Goal: Communication & Community: Answer question/provide support

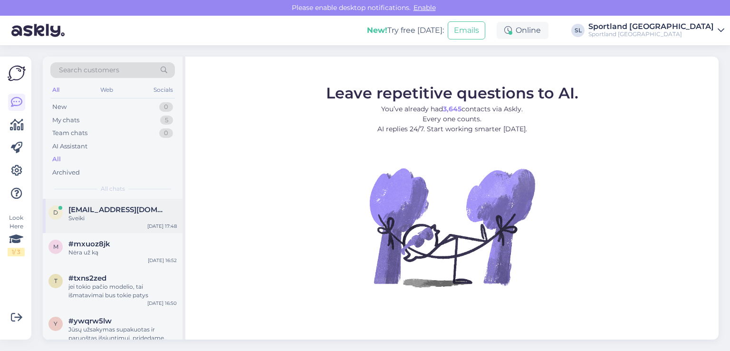
click at [87, 219] on div "Sveiki" at bounding box center [122, 218] width 108 height 9
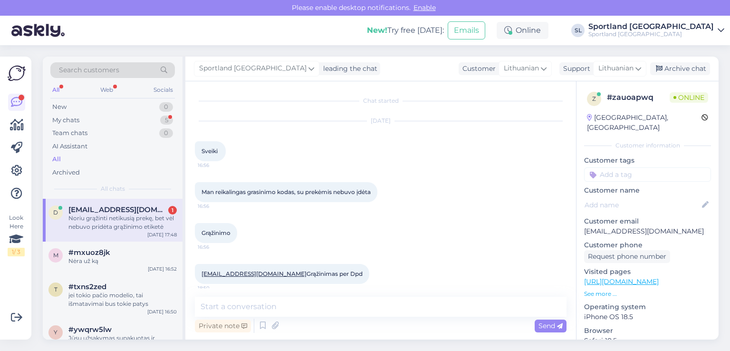
scroll to position [308, 0]
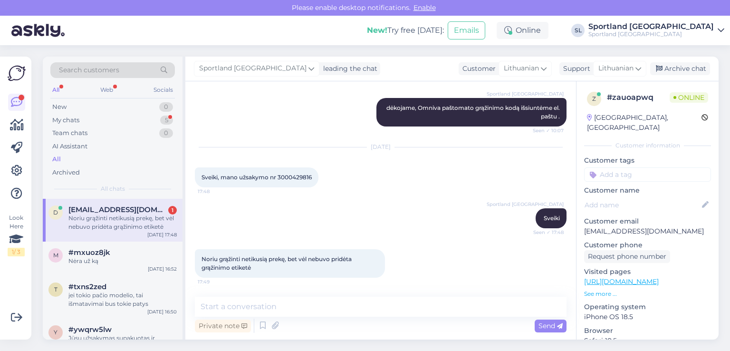
click at [298, 176] on span "Sveiki, mano užsakymo nr 3000429816" at bounding box center [256, 176] width 110 height 7
click at [298, 177] on span "Sveiki, mano užsakymo nr 3000429816" at bounding box center [256, 176] width 110 height 7
copy div "3000429816 17:48"
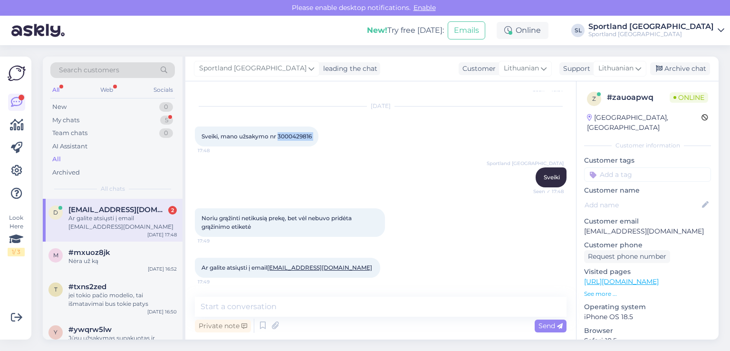
scroll to position [349, 0]
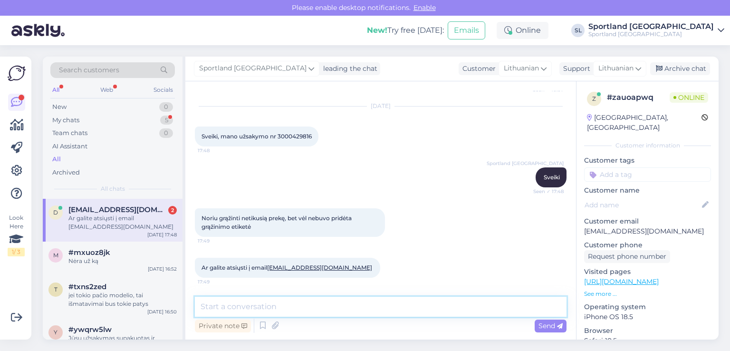
click at [322, 306] on textarea at bounding box center [380, 306] width 371 height 20
type textarea "Sukursime Omniva paštomato grąžinimo kodą ir atsiųsime el. paštu"
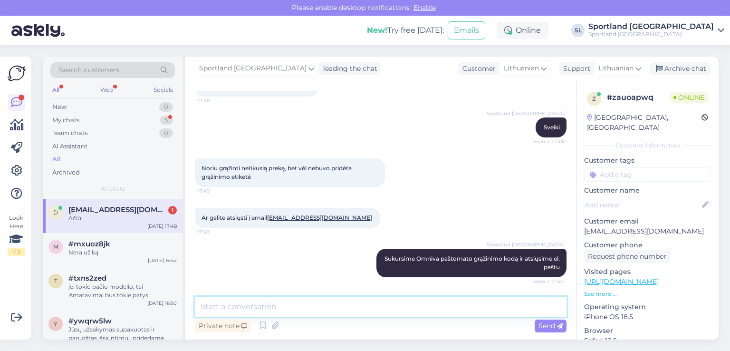
scroll to position [439, 0]
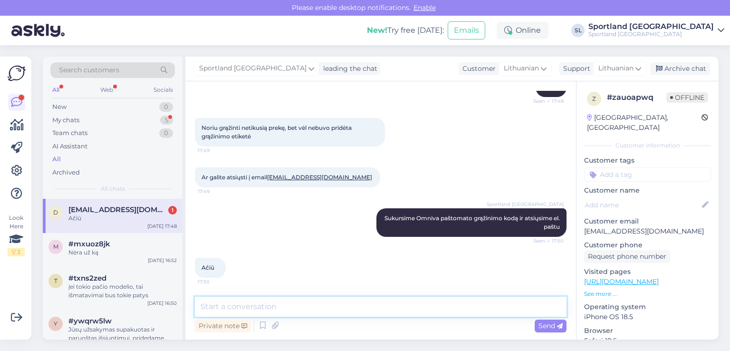
click at [287, 309] on textarea at bounding box center [380, 306] width 371 height 20
type textarea "Išsiuntėme Jums el. laišką."
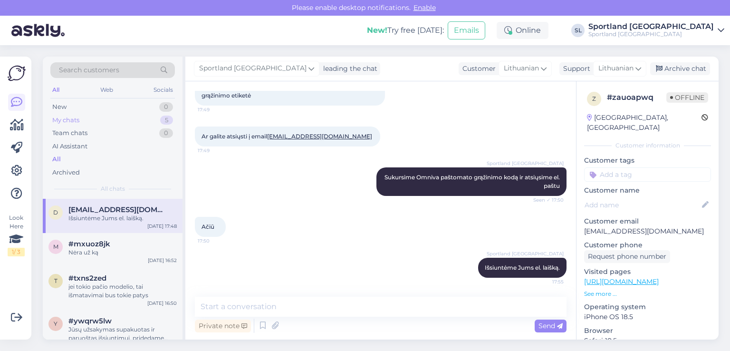
click at [105, 120] on div "My chats 5" at bounding box center [112, 120] width 124 height 13
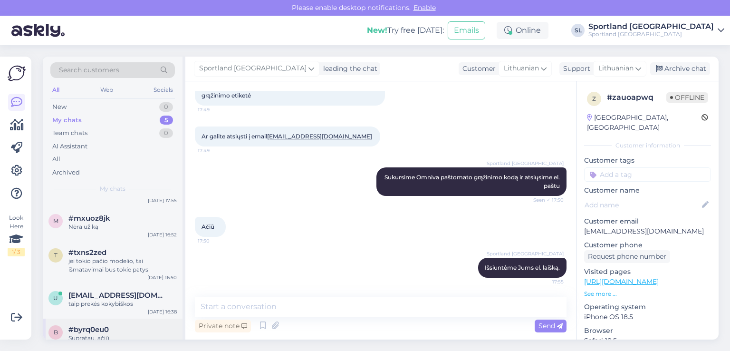
scroll to position [38, 0]
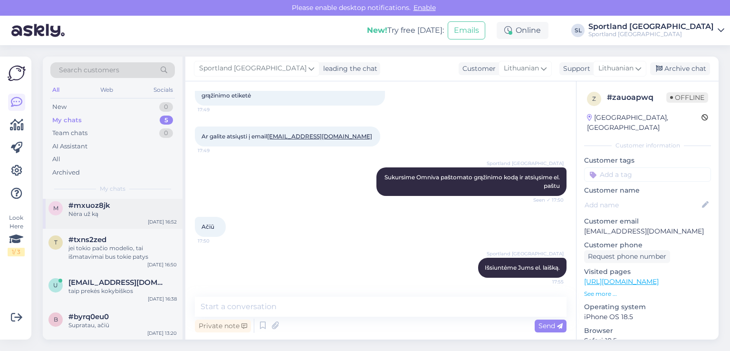
click at [121, 202] on div "#mxuoz8jk" at bounding box center [122, 205] width 108 height 9
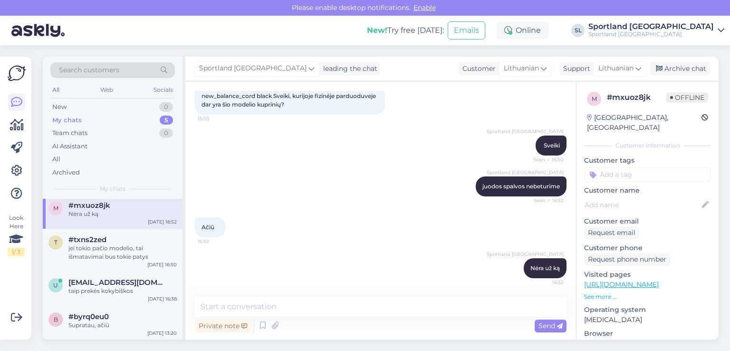
scroll to position [56, 0]
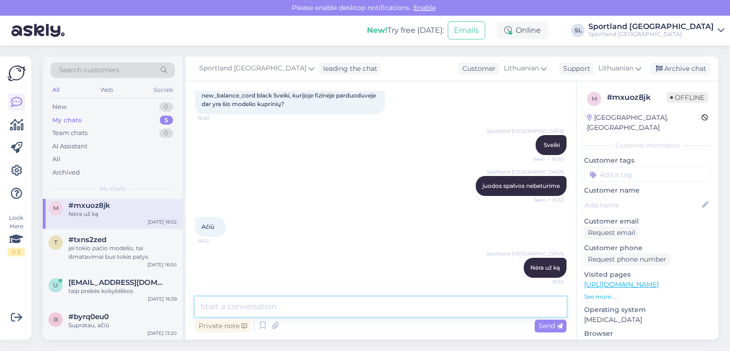
drag, startPoint x: 323, startPoint y: 302, endPoint x: 322, endPoint y: 297, distance: 5.4
click at [323, 300] on textarea at bounding box center [380, 306] width 371 height 20
type textarea "[PERSON_NAME] :)"
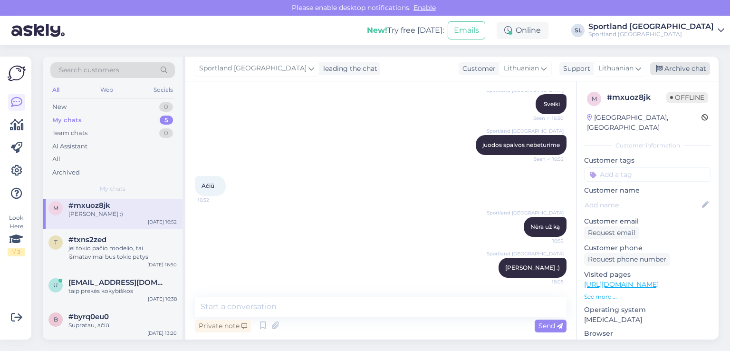
click at [665, 62] on div "Archive chat" at bounding box center [680, 68] width 60 height 13
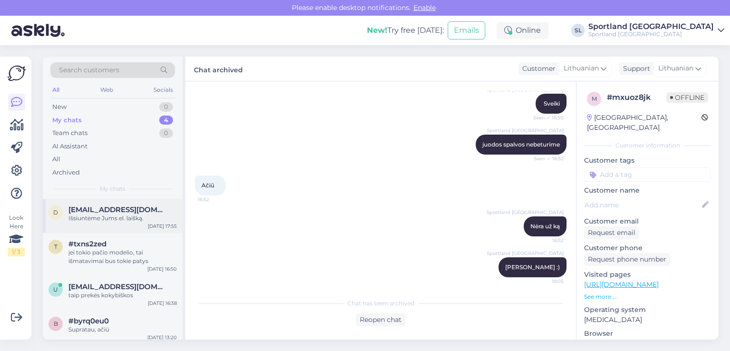
click at [91, 218] on div "Išsiuntėme Jums el. laišką." at bounding box center [122, 218] width 108 height 9
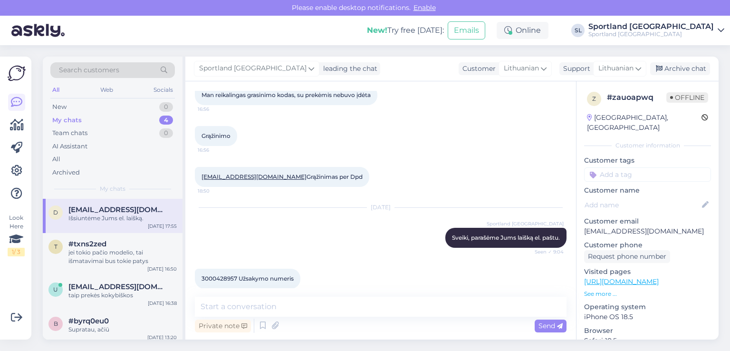
scroll to position [481, 0]
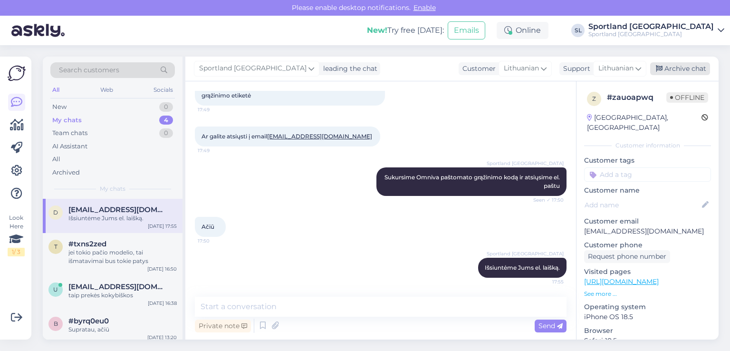
click at [693, 66] on div "Archive chat" at bounding box center [680, 68] width 60 height 13
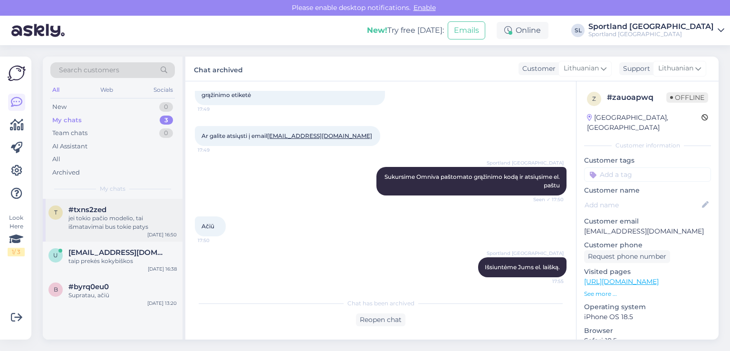
click at [79, 212] on span "#txns2zed" at bounding box center [87, 209] width 38 height 9
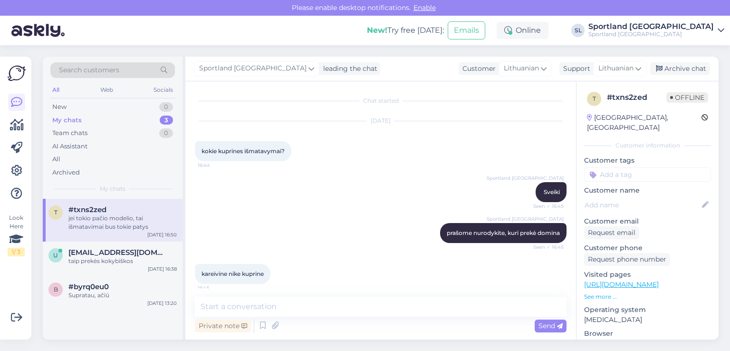
scroll to position [229, 0]
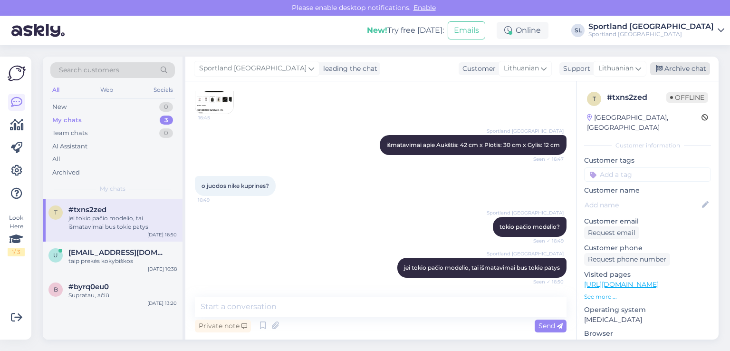
click at [691, 70] on div "Archive chat" at bounding box center [680, 68] width 60 height 13
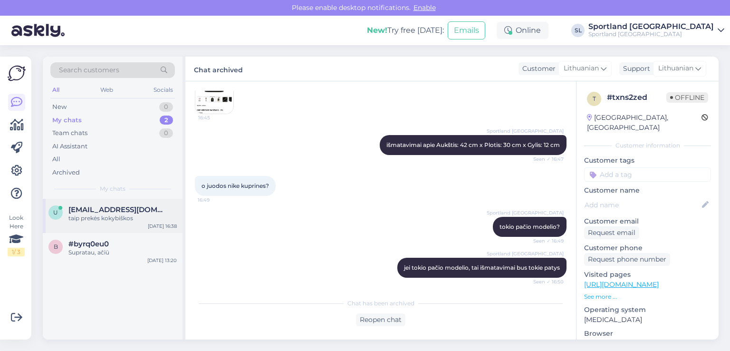
click at [76, 216] on div "taip prekės kokybiškos" at bounding box center [122, 218] width 108 height 9
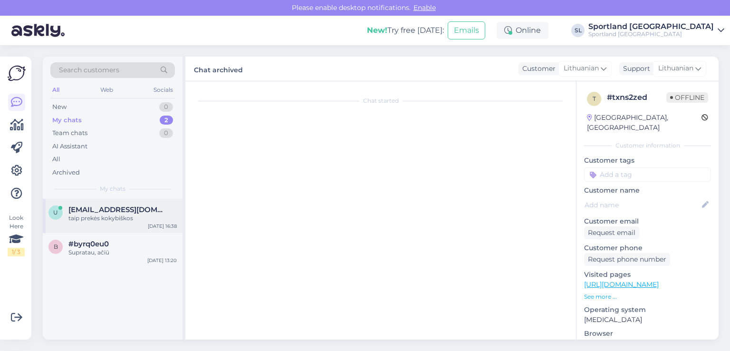
scroll to position [0, 0]
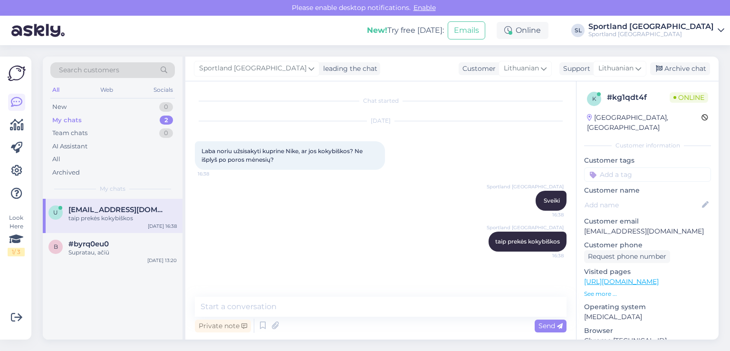
click at [678, 58] on div "Sportland Lithuania leading the chat Customer Lithuanian Support Lithuanian Arc…" at bounding box center [451, 69] width 533 height 25
click at [675, 71] on div "Archive chat" at bounding box center [680, 68] width 60 height 13
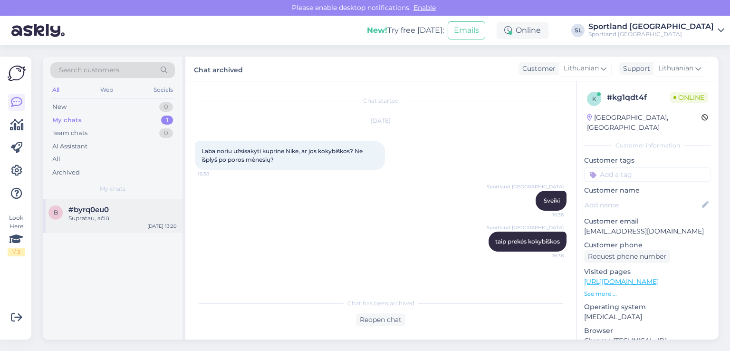
click at [86, 219] on div "Supratau, ačiū" at bounding box center [122, 218] width 108 height 9
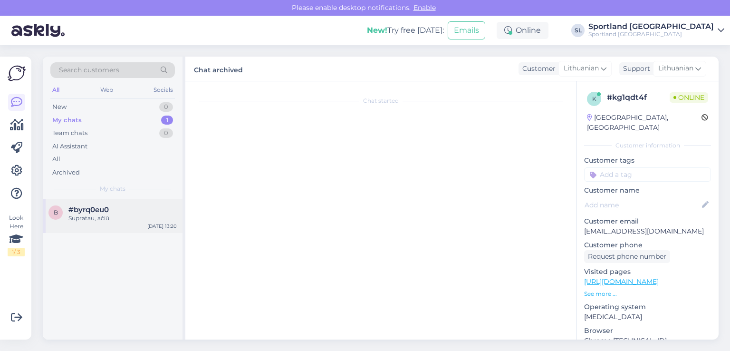
scroll to position [213, 0]
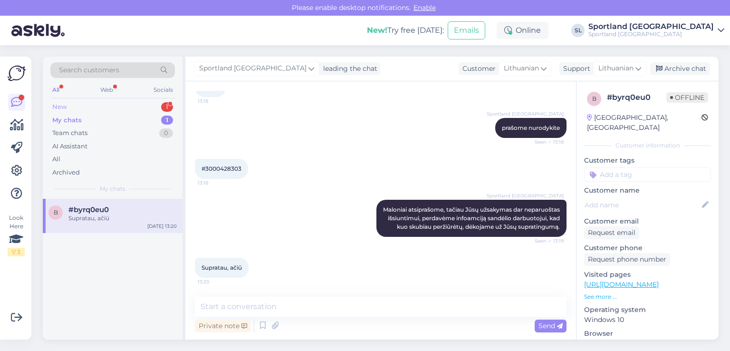
click at [91, 103] on div "New 1" at bounding box center [112, 106] width 124 height 13
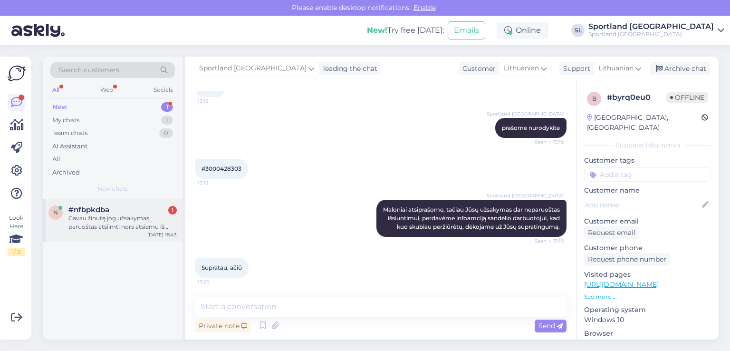
click at [111, 219] on div "Gavau žinutę jog užsakymas paruoštas atsiimti nors atsiemu iš paštomato kitame …" at bounding box center [122, 222] width 108 height 17
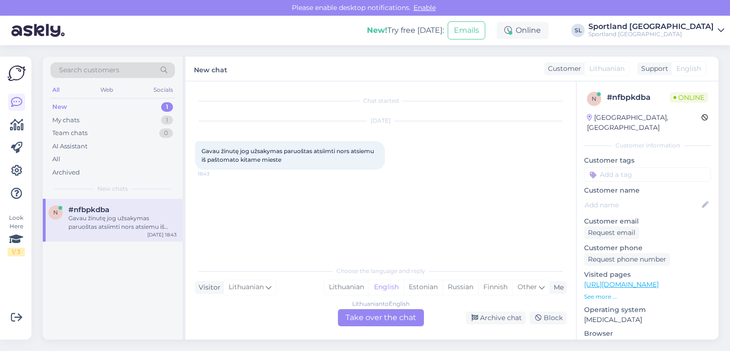
scroll to position [0, 0]
click at [356, 288] on div "Lithuanian" at bounding box center [346, 287] width 45 height 14
click at [366, 315] on div "Lithuanian to Lithuanian Take over the chat" at bounding box center [381, 317] width 86 height 17
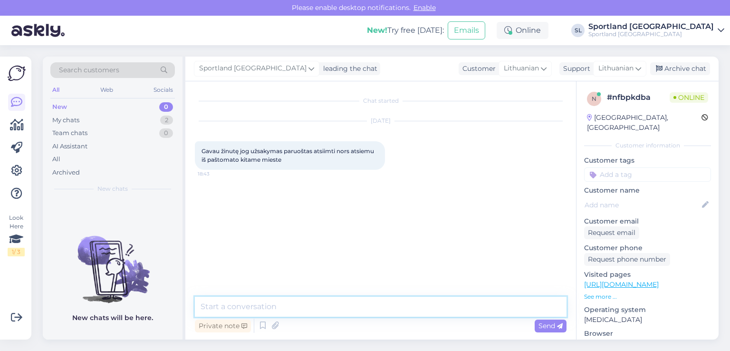
click at [342, 303] on textarea at bounding box center [380, 306] width 371 height 20
type textarea "Sveiki"
type textarea "prašome nurodykite užsakymo numerį"
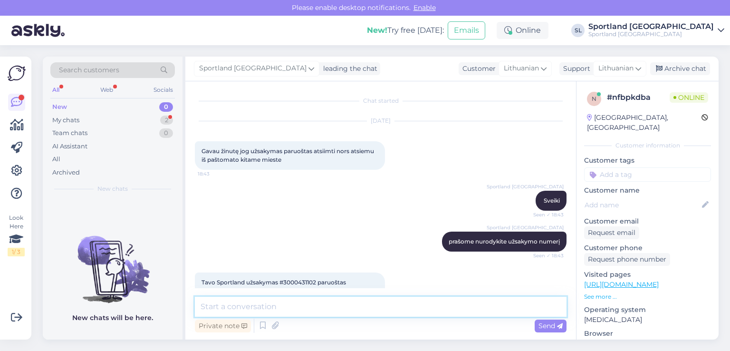
scroll to position [32, 0]
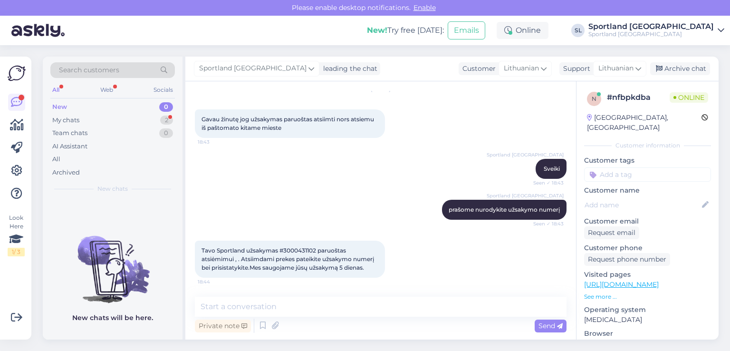
click at [293, 250] on span "Tavo Sportland užsakymas #3000431102 paruoštas atsiėmimui , . Atsiimdami prekes…" at bounding box center [288, 259] width 174 height 24
copy span "3000431102"
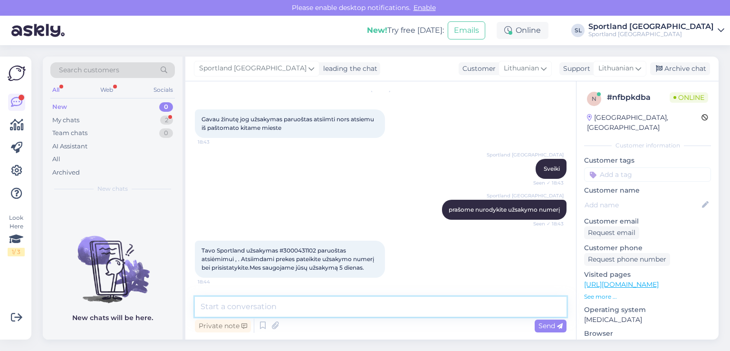
click at [325, 304] on textarea at bounding box center [380, 306] width 371 height 20
type textarea "maloniai atsiprašome"
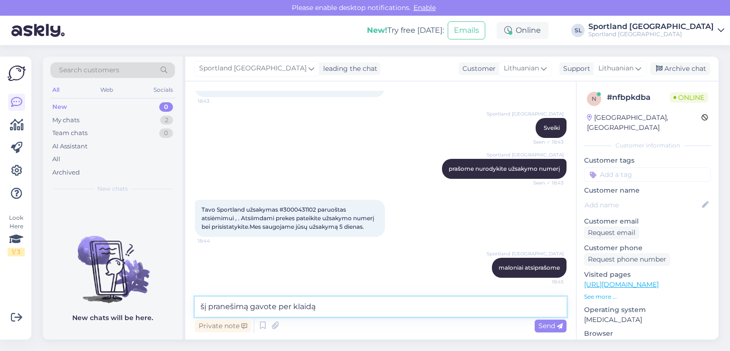
type textarea "šį pranešimą gavote per klaidą"
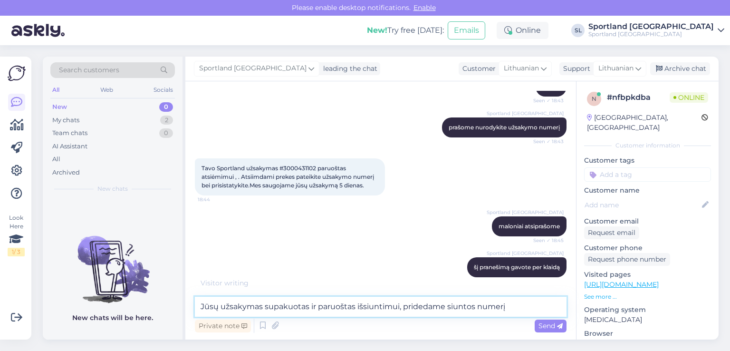
paste textarea "CC823771579EE"
type textarea "Jūsų užsakymas supakuotas ir paruoštas išsiuntimui, pridedame siuntos numerį CC…"
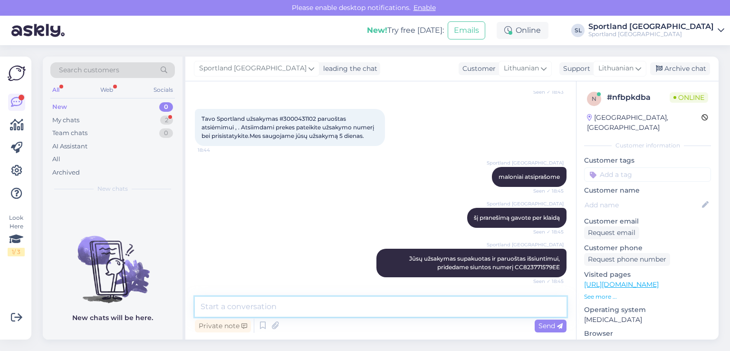
scroll to position [213, 0]
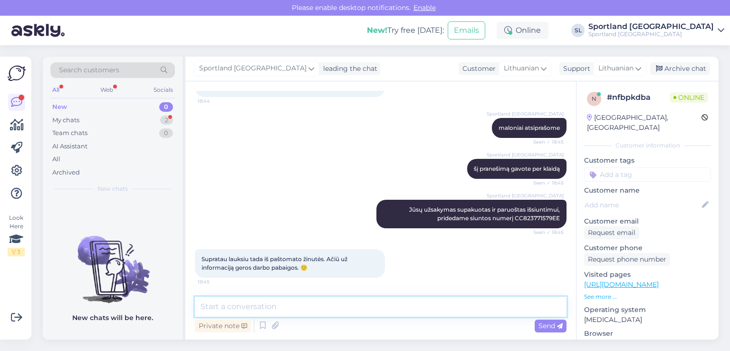
click at [317, 297] on textarea at bounding box center [380, 306] width 371 height 20
type textarea "G"
type textarea "Dėkojame Jums, [PERSON_NAME] vakaro :)"
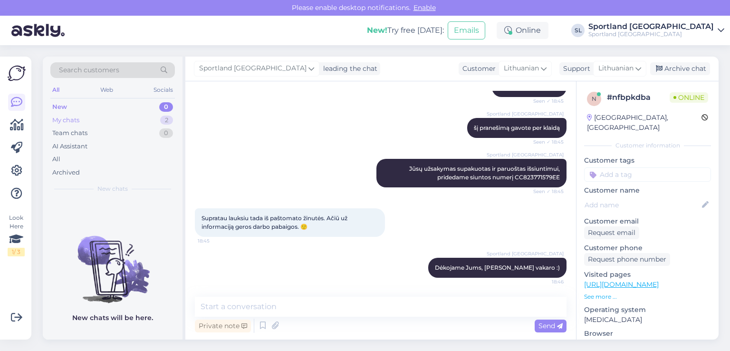
click at [155, 119] on div "My chats 2" at bounding box center [112, 120] width 124 height 13
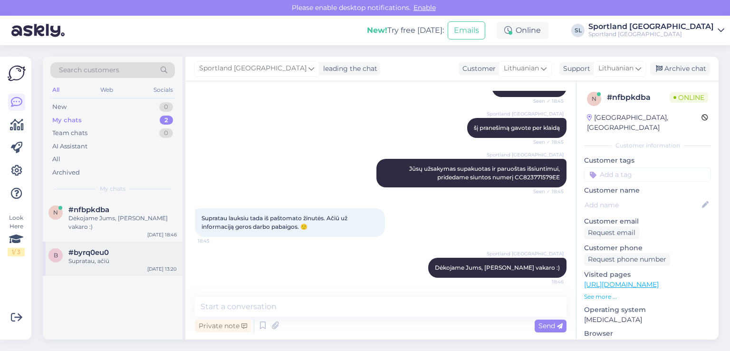
click at [98, 241] on div "b #byrq0eu0 Supratau, ačiū [DATE] 13:20" at bounding box center [113, 258] width 140 height 34
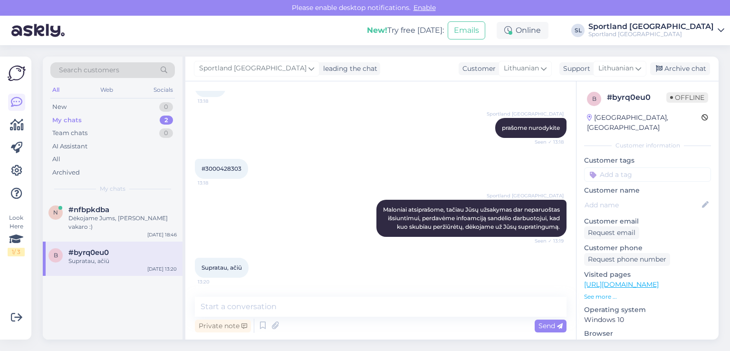
scroll to position [213, 0]
click at [223, 165] on span "#3000428303" at bounding box center [221, 168] width 40 height 7
copy div "3000428303 13:18"
click at [117, 207] on div "#nfbpkdba" at bounding box center [122, 209] width 108 height 9
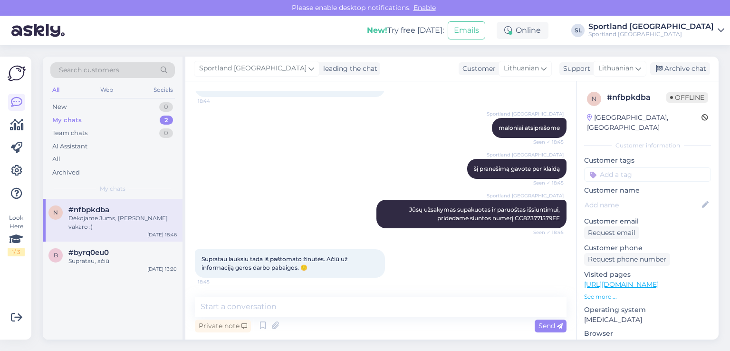
scroll to position [253, 0]
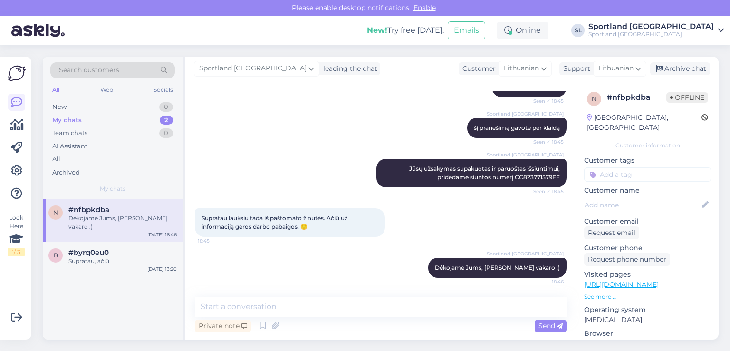
drag, startPoint x: 699, startPoint y: 73, endPoint x: 668, endPoint y: 78, distance: 31.4
click at [698, 73] on div "Archive chat" at bounding box center [680, 68] width 60 height 13
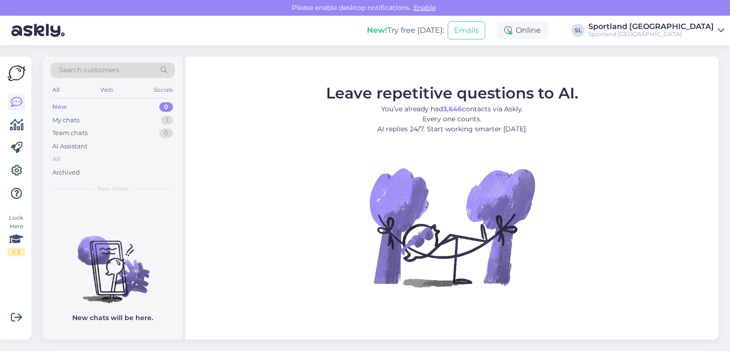
click at [102, 156] on div "All" at bounding box center [112, 158] width 124 height 13
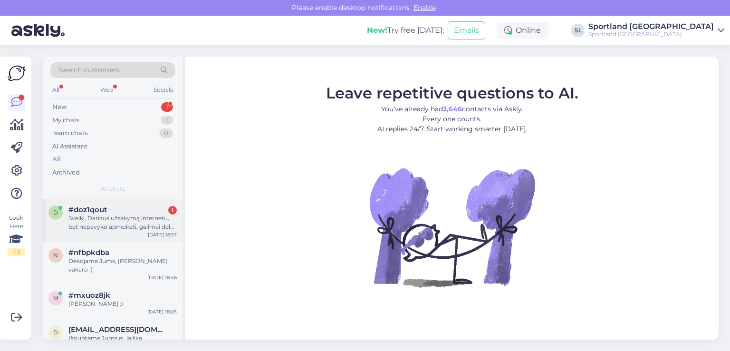
click at [105, 216] on div "Sveiki, Dariaus užsakymą internetu, bet nepavyko apmokėti, galimai dėl internet…" at bounding box center [122, 222] width 108 height 17
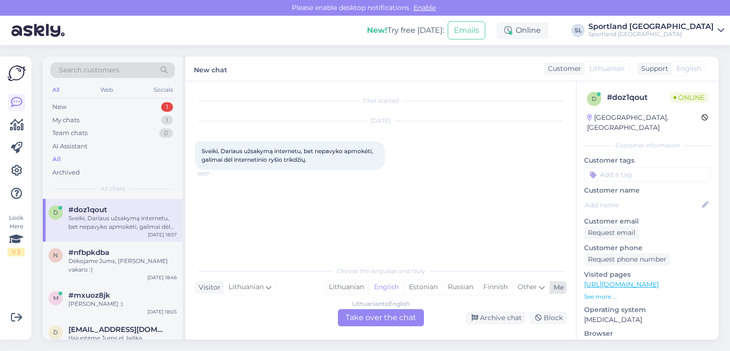
click at [359, 285] on div "Lithuanian" at bounding box center [346, 287] width 45 height 14
click at [380, 323] on div "Lithuanian to Lithuanian Take over the chat" at bounding box center [381, 317] width 86 height 17
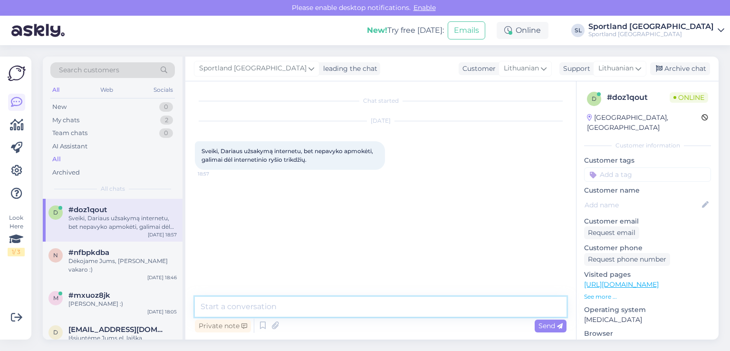
click at [371, 313] on textarea at bounding box center [380, 306] width 371 height 20
type textarea "Sveiki"
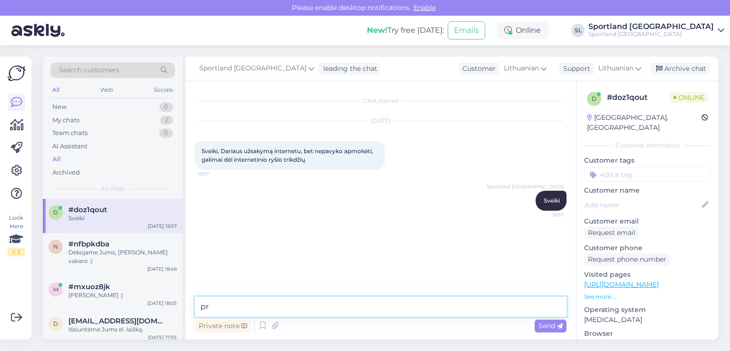
type textarea "p"
type textarea "ar turite užsakymo numerį"
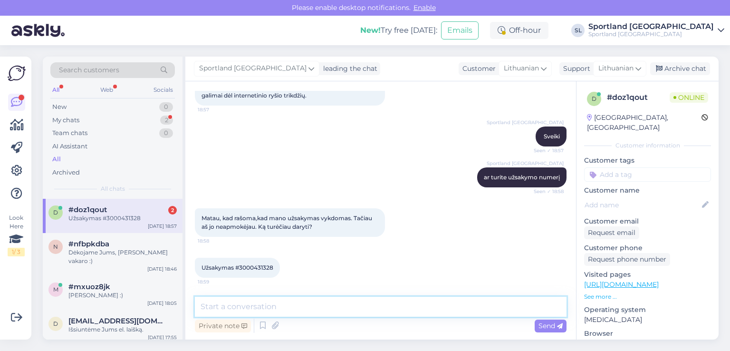
scroll to position [64, 0]
click at [285, 303] on textarea at bounding box center [380, 306] width 371 height 20
type textarea "luktelkit"
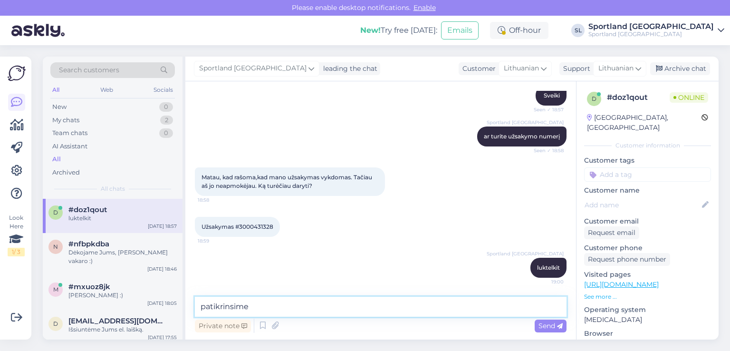
type textarea "patikrinsime"
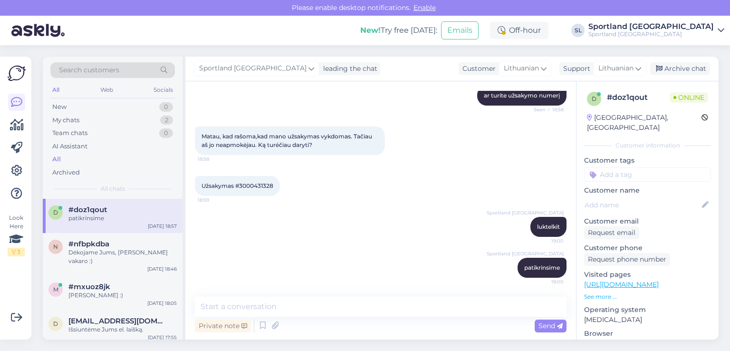
click at [250, 187] on span "Užsakymas #3000431328" at bounding box center [237, 185] width 72 height 7
copy div "3000431328 18:59"
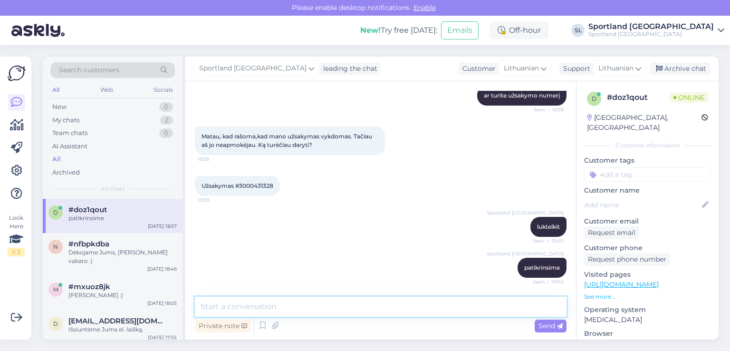
click at [274, 307] on textarea at bounding box center [380, 306] width 371 height 20
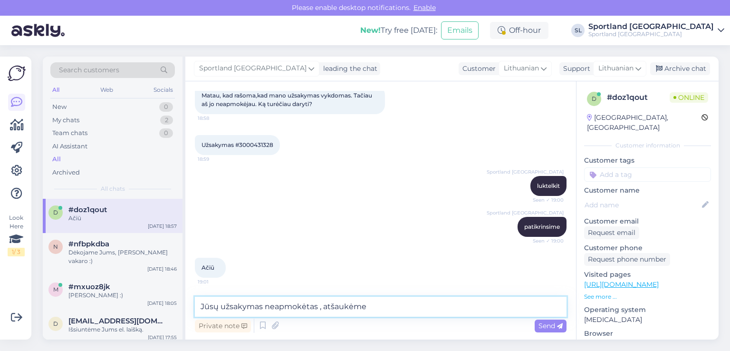
type textarea "Jūsų užsakymas neapmokėtas , atšaukėme"
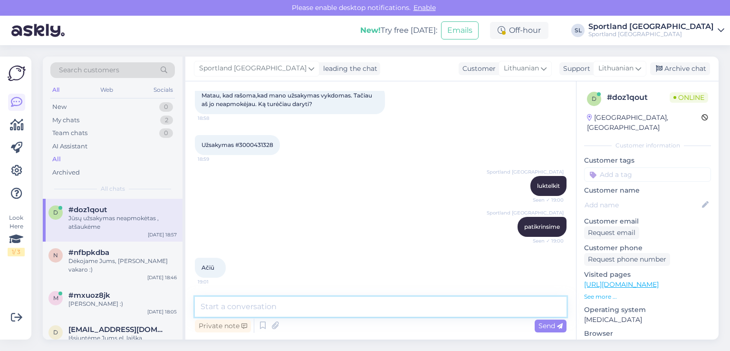
scroll to position [228, 0]
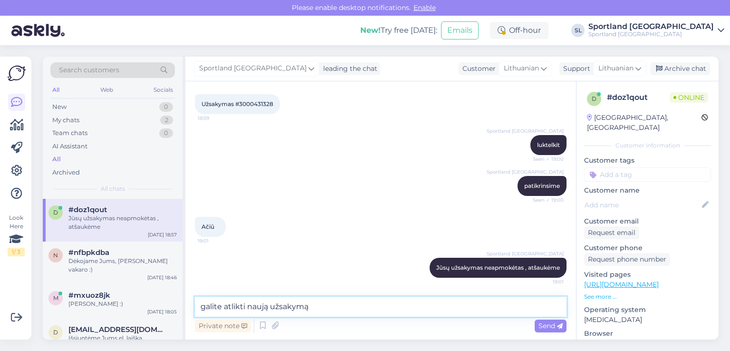
type textarea "galite atlikti naują užsakymą"
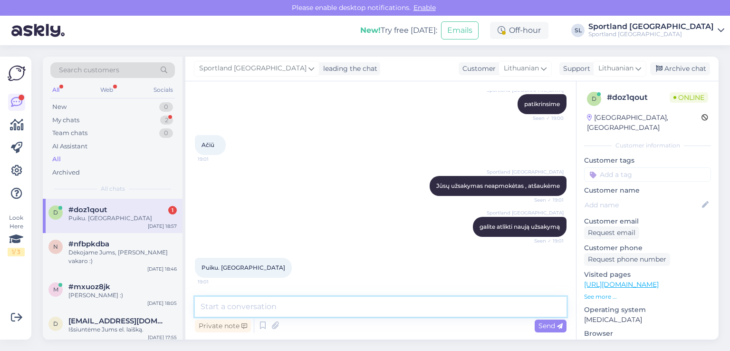
scroll to position [309, 0]
click at [266, 303] on textarea at bounding box center [380, 306] width 371 height 20
type textarea "jei dar kils nesklandumų, kreipkitės padėsime :)"
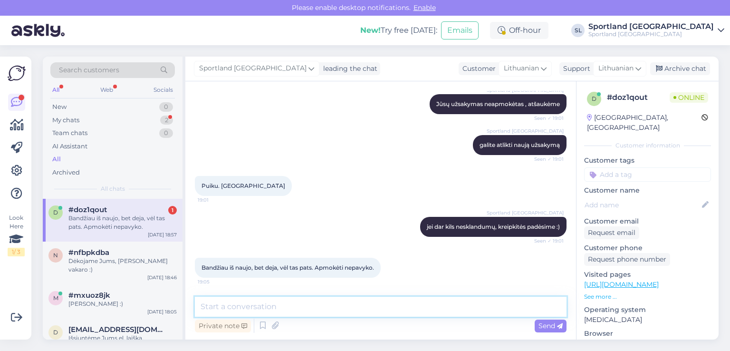
scroll to position [391, 0]
click at [378, 303] on textarea at bounding box center [380, 306] width 371 height 20
type textarea "nurodykite užsakymo numerį"
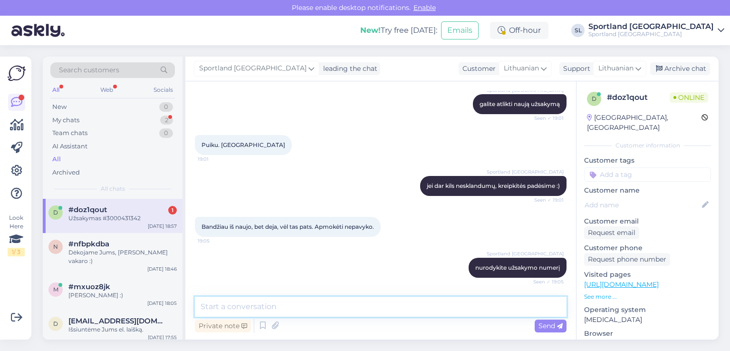
scroll to position [473, 0]
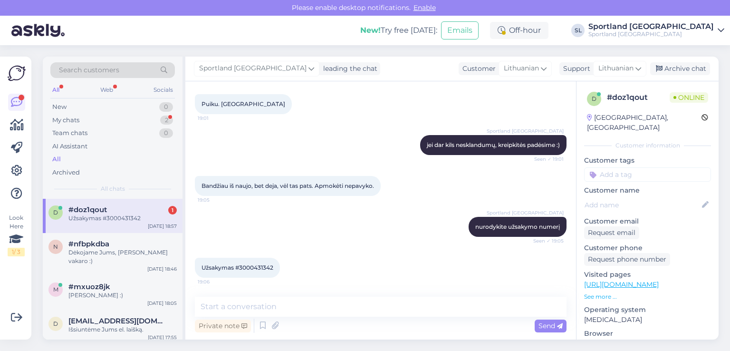
click at [246, 261] on div "Užsakymas #3000431342 19:06" at bounding box center [237, 267] width 85 height 20
click at [245, 266] on span "Užsakymas #3000431342" at bounding box center [237, 267] width 72 height 7
copy div "3000431342 19:06"
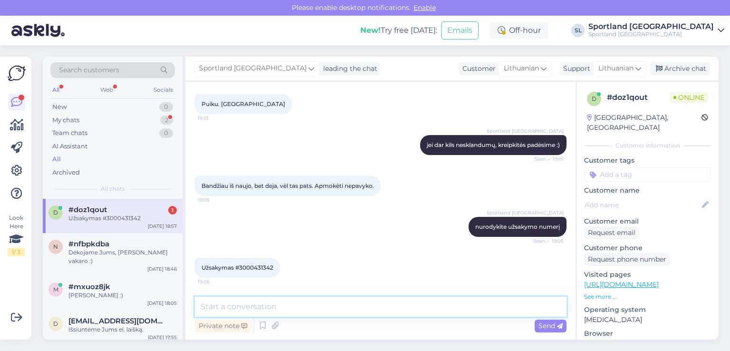
click at [346, 305] on textarea at bounding box center [380, 306] width 371 height 20
type textarea "Atšaukėme"
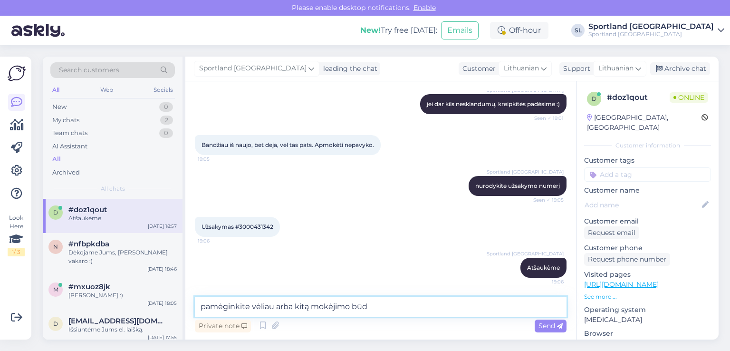
type textarea "pamėginkite vėliau arba kitą mokėjimo būdą"
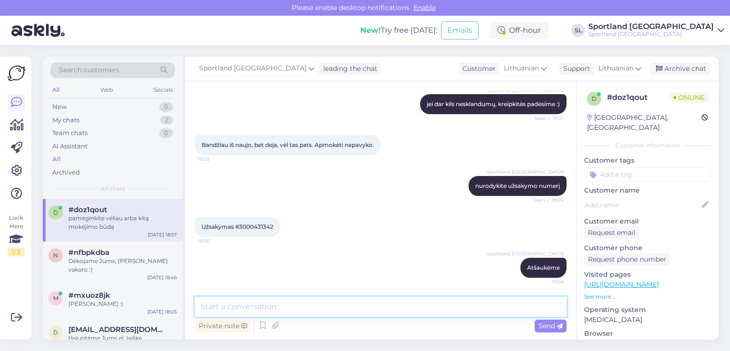
scroll to position [555, 0]
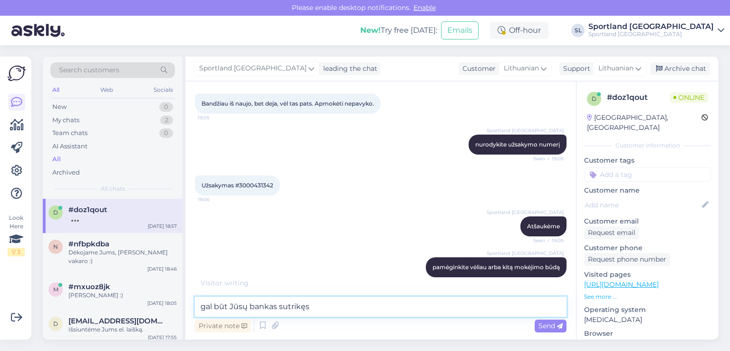
type textarea "gal būt Jūsų bankas sutrikęs"
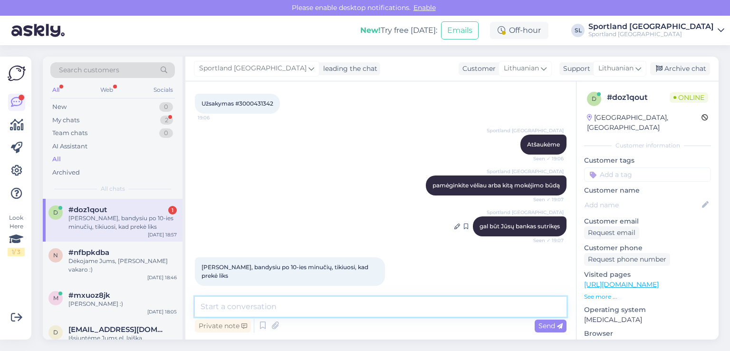
scroll to position [636, 0]
click at [402, 304] on textarea at bounding box center [380, 306] width 371 height 20
type textarea "Puiku :)"
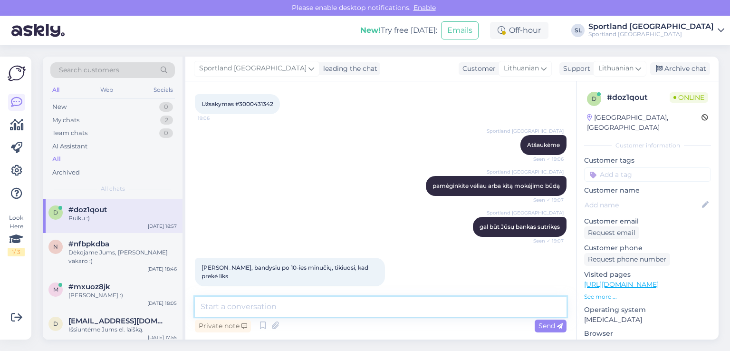
scroll to position [677, 0]
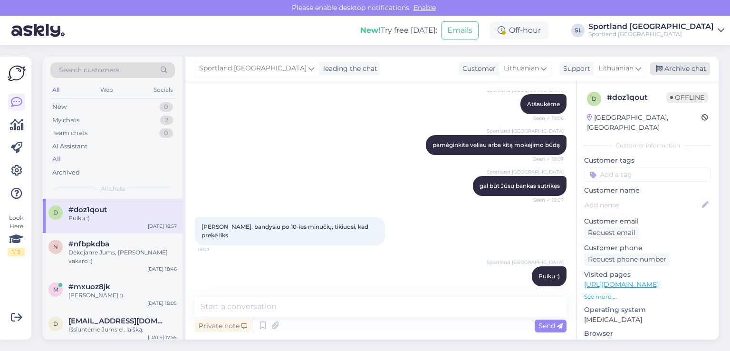
click at [675, 71] on div "Archive chat" at bounding box center [680, 68] width 60 height 13
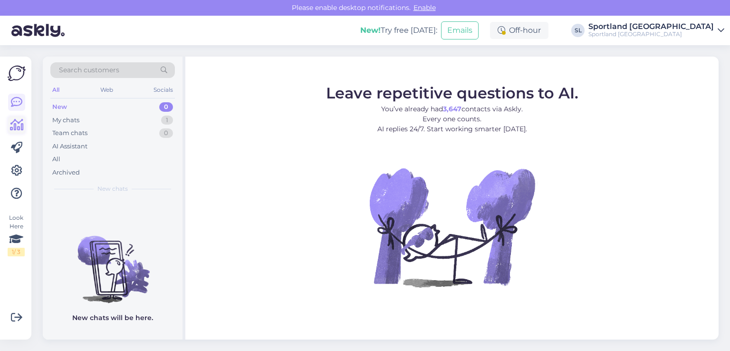
click at [17, 122] on icon at bounding box center [17, 124] width 14 height 11
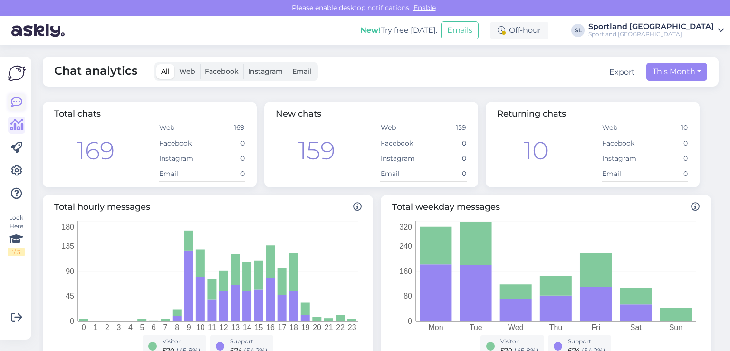
click at [16, 100] on icon at bounding box center [16, 101] width 11 height 11
